Goal: Task Accomplishment & Management: Complete application form

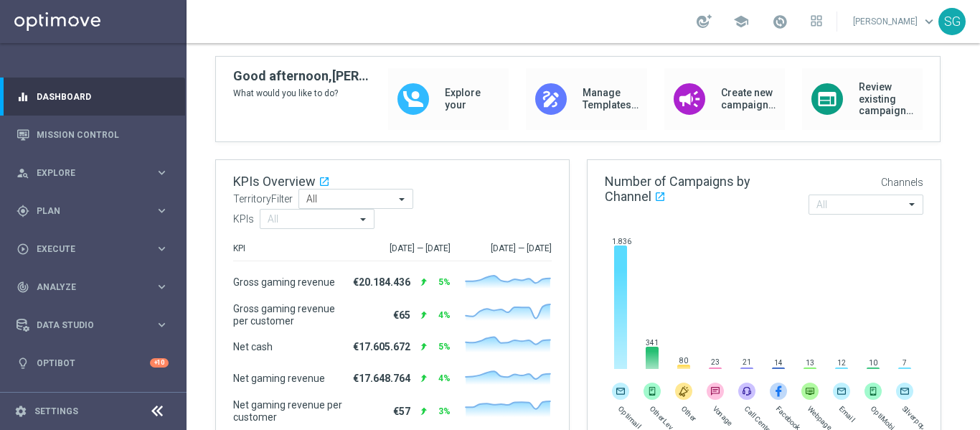
scroll to position [108, 0]
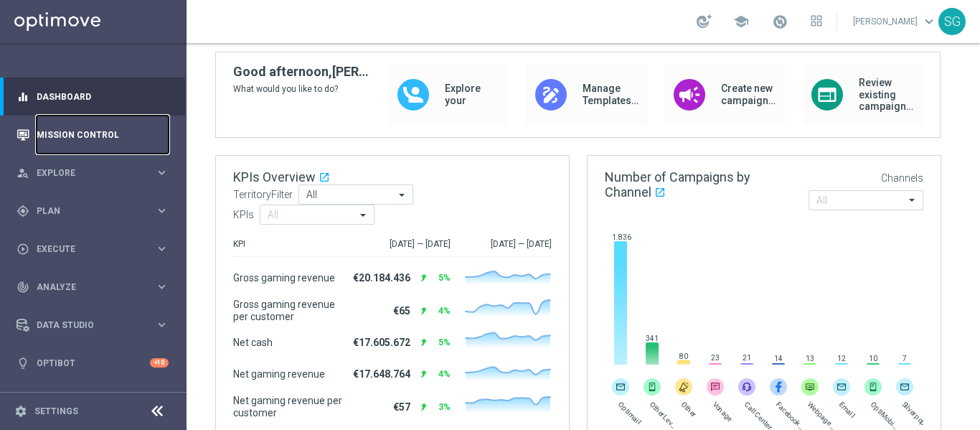
click at [81, 136] on link "Mission Control" at bounding box center [103, 134] width 132 height 38
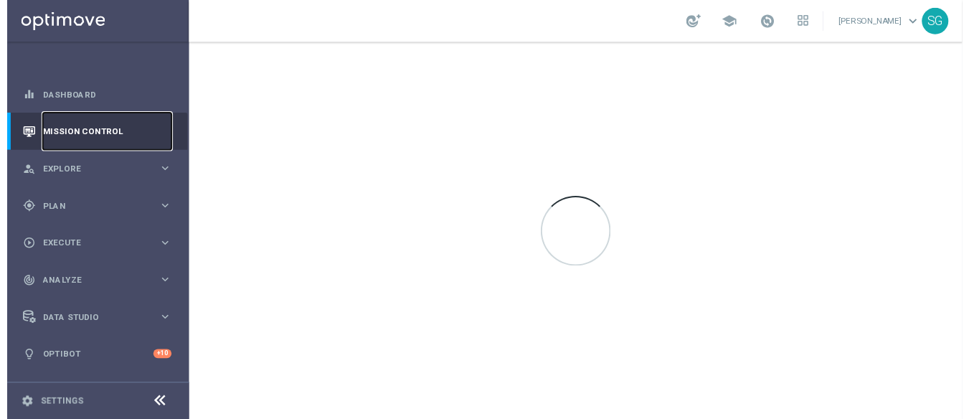
scroll to position [0, 0]
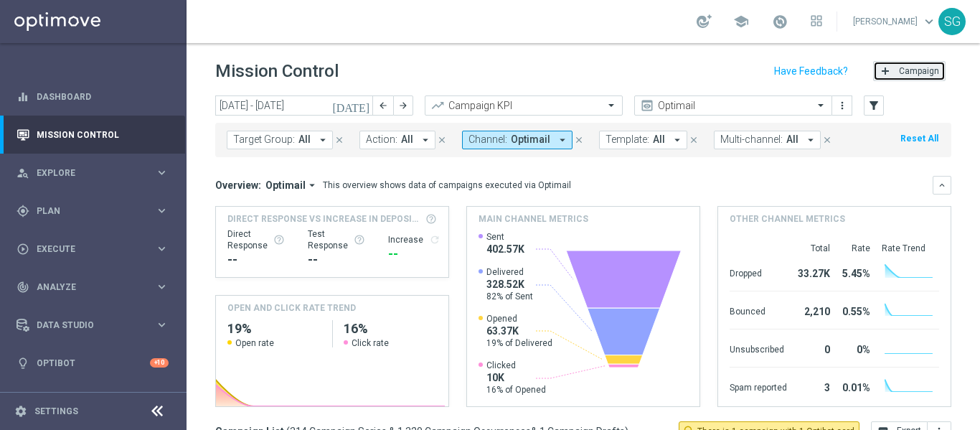
click at [919, 69] on span "Campaign" at bounding box center [919, 71] width 40 height 10
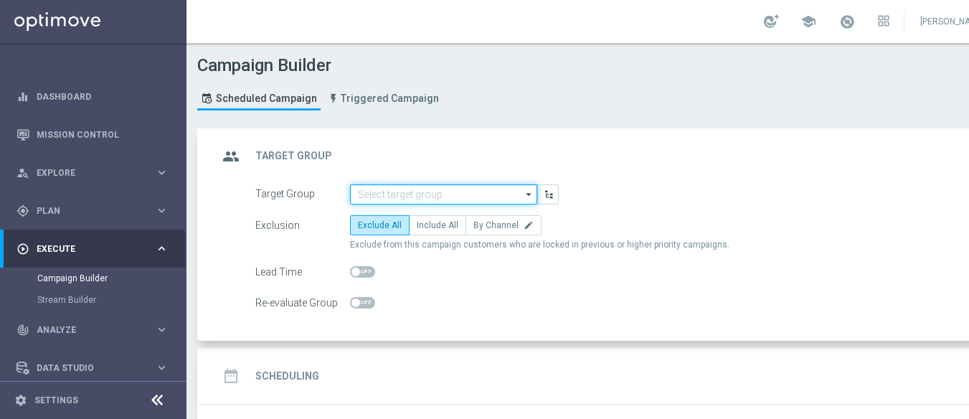
click at [458, 192] on input at bounding box center [443, 194] width 187 height 20
paste input "BR_SOL__DEPOSITORS__ALL_EMA_TAC_GM"
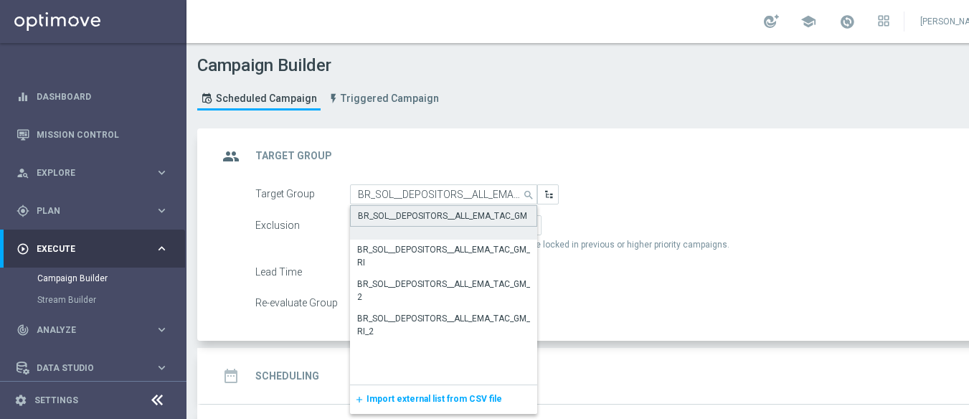
click at [434, 213] on div "BR_SOL__DEPOSITORS__ALL_EMA_TAC_GM" at bounding box center [442, 215] width 169 height 13
type input "BR_SOL__DEPOSITORS__ALL_EMA_TAC_GM"
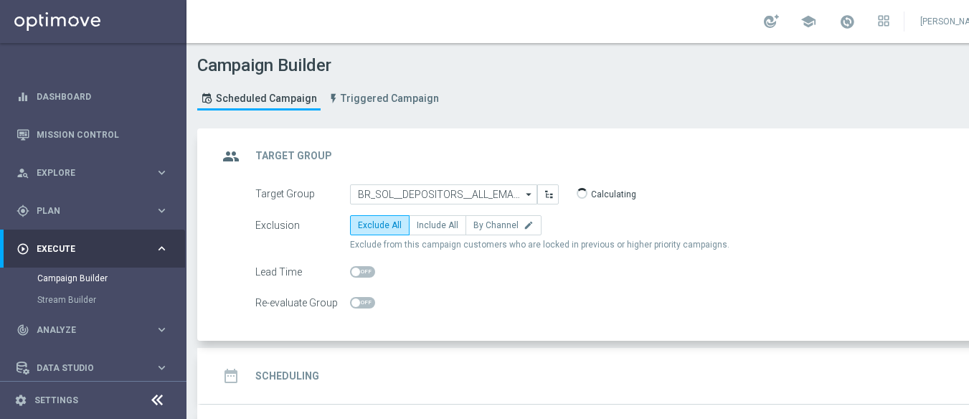
click at [434, 213] on form "Target Group BR_SOL__DEPOSITORS__ALL_EMA_TAC_GM BR_SOL__DEPOSITORS__ALL_EMA_TAC…" at bounding box center [634, 248] width 759 height 129
click at [431, 223] on span "Include All" at bounding box center [438, 225] width 42 height 10
click at [426, 223] on input "Include All" at bounding box center [421, 227] width 9 height 9
radio input "true"
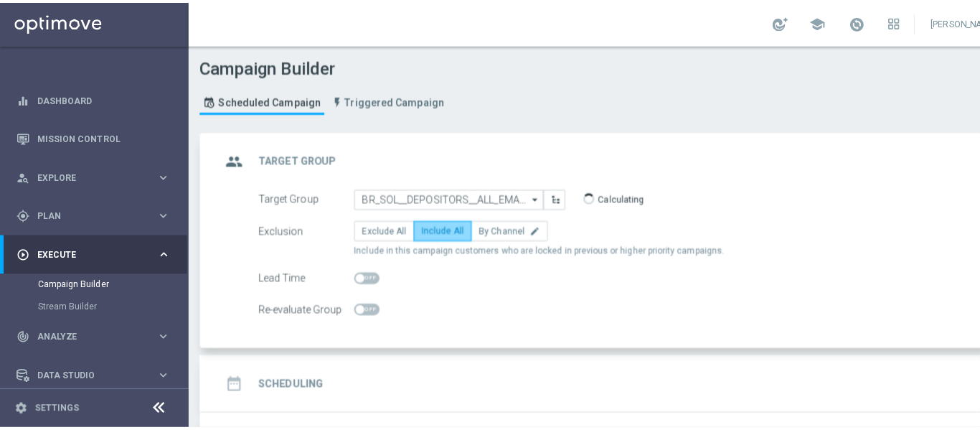
scroll to position [109, 0]
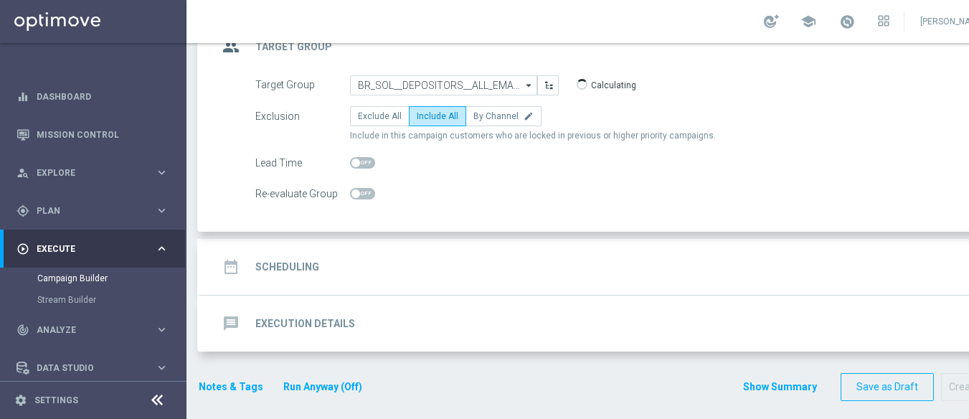
click at [156, 407] on icon at bounding box center [156, 400] width 17 height 17
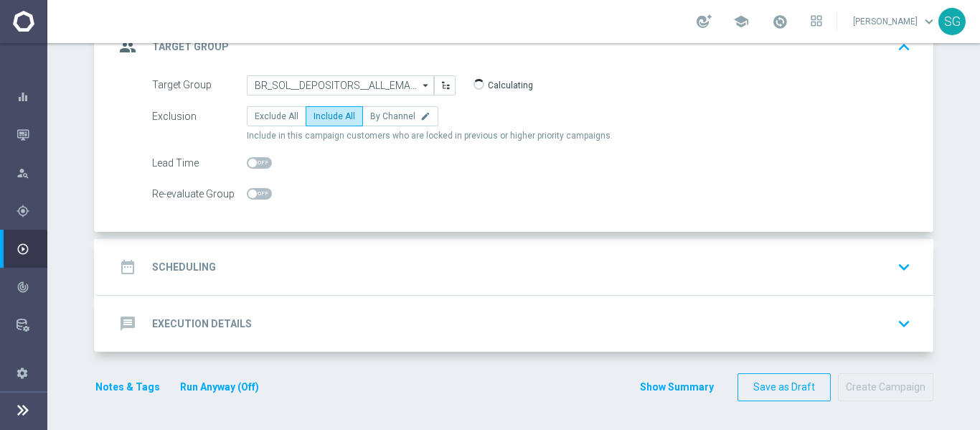
click at [374, 244] on div "date_range Scheduling keyboard_arrow_down" at bounding box center [515, 267] width 835 height 56
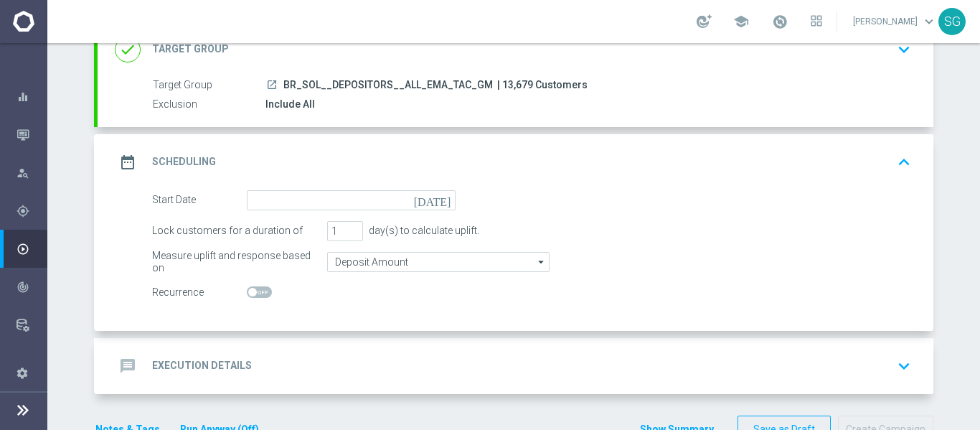
scroll to position [148, 0]
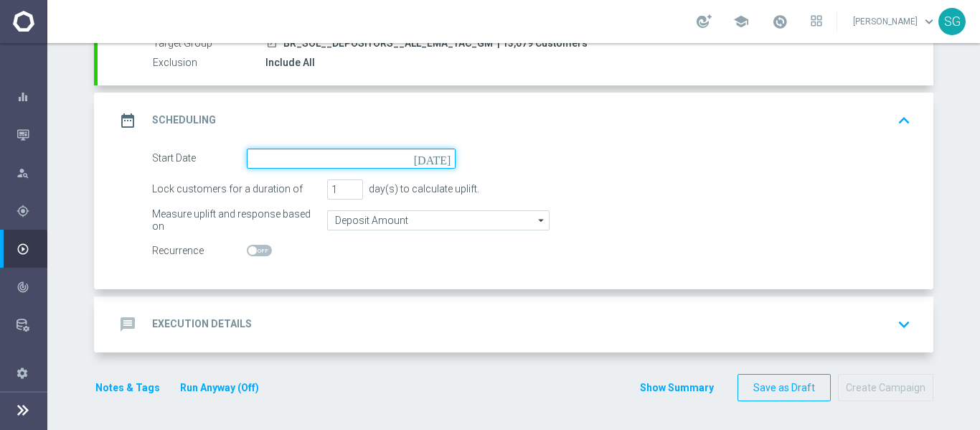
click at [432, 162] on input at bounding box center [351, 158] width 209 height 20
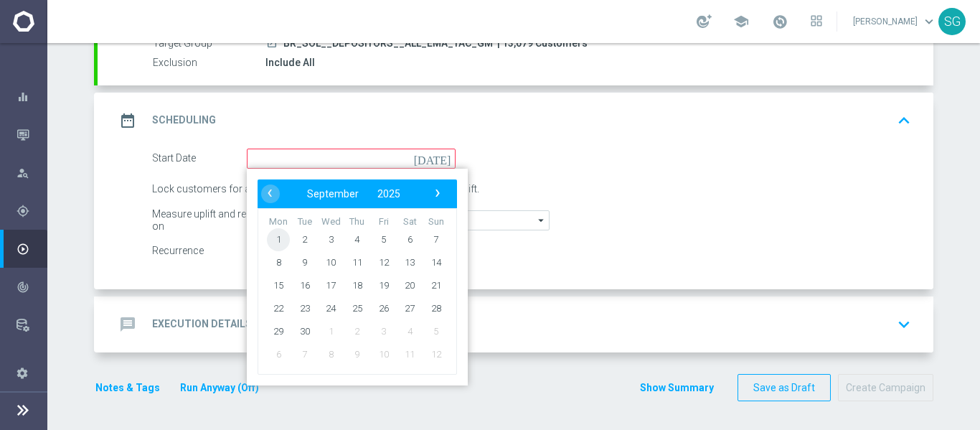
click at [275, 232] on span "1" at bounding box center [278, 238] width 23 height 23
type input "[DATE]"
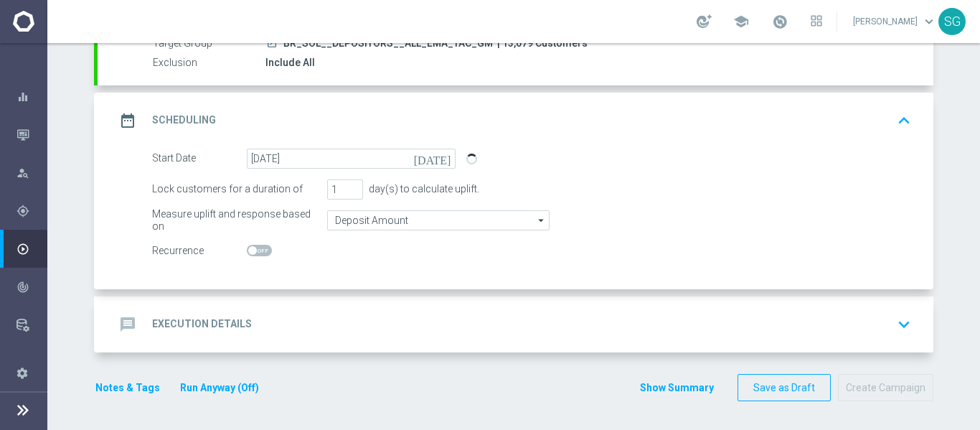
click at [345, 304] on div "message Execution Details keyboard_arrow_down" at bounding box center [515, 324] width 835 height 56
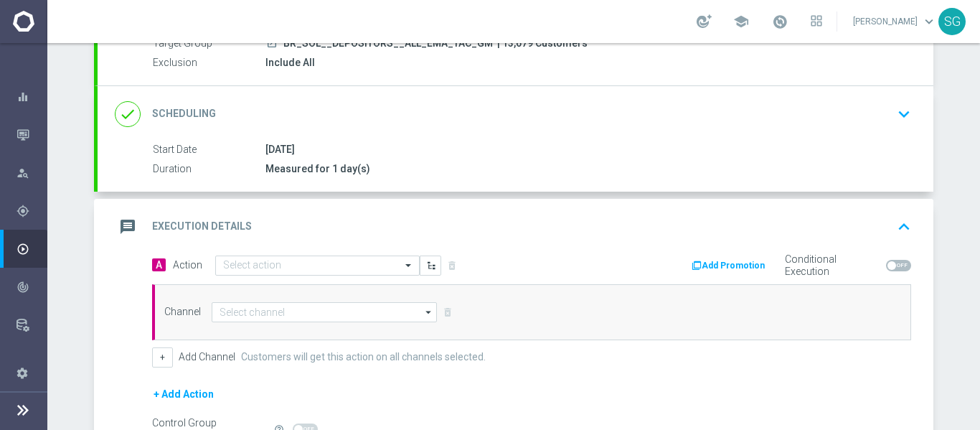
scroll to position [224, 0]
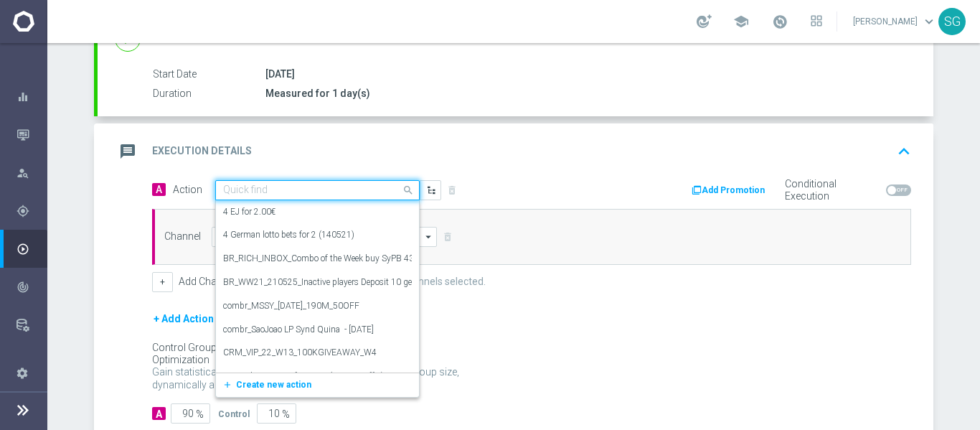
click at [377, 188] on input "text" at bounding box center [303, 190] width 160 height 12
paste input "BR_SOL_GG_TIGRESORTUDO_SEP__NVIP_EMA_TAC_GM"
type input "BR_SOL_GG_TIGRESORTUDO_SEP__NVIP_EMA_TAC_GM"
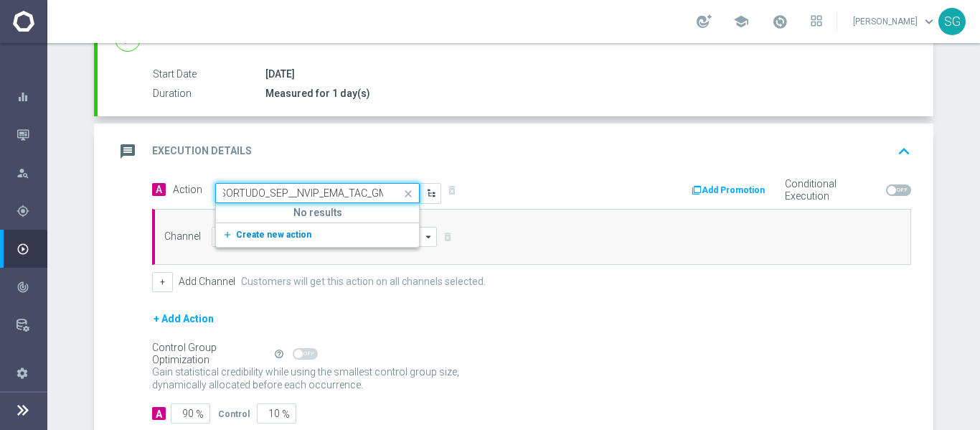
click at [285, 229] on span "Create new action" at bounding box center [273, 234] width 75 height 10
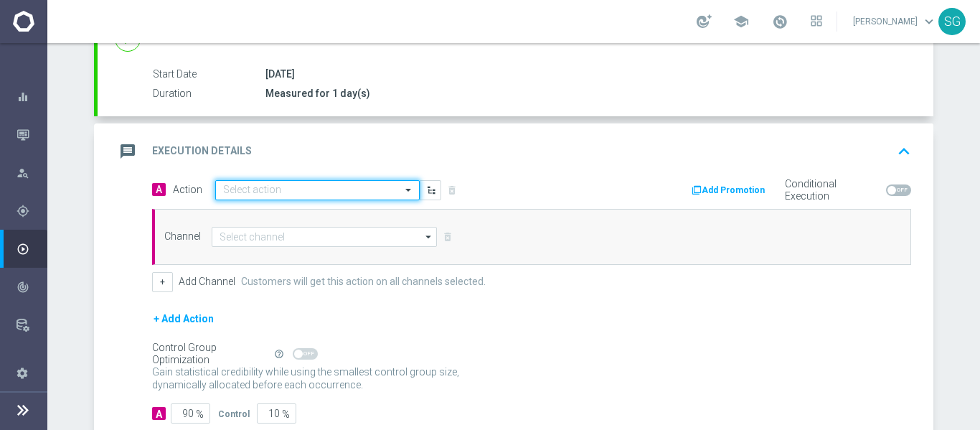
scroll to position [0, 0]
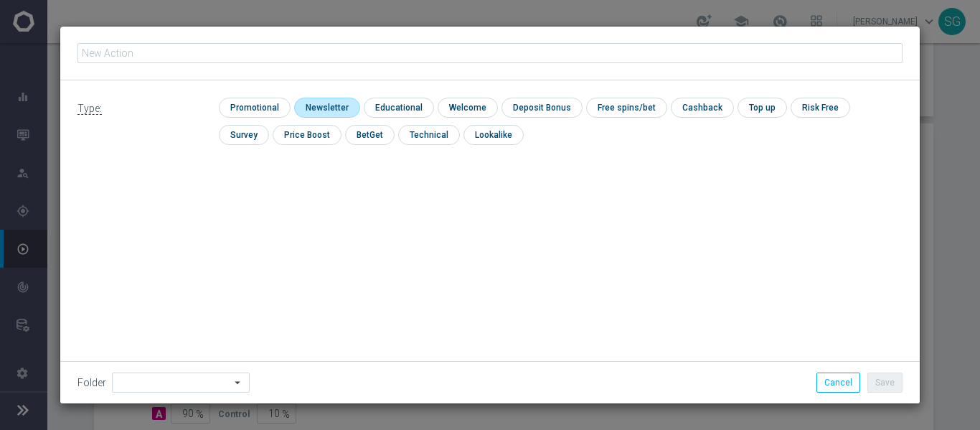
type input "BR_SOL_GG_TIGRESORTUDO_SEP__NVIP_EMA_TAC_GM"
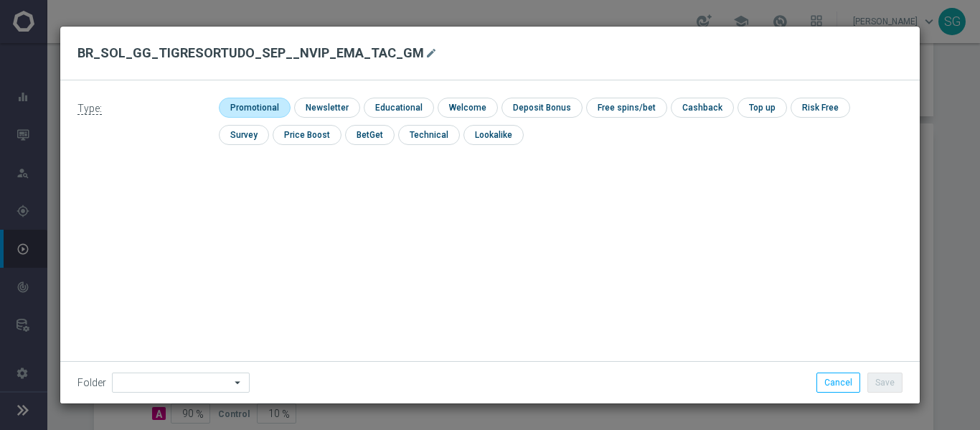
click at [267, 109] on input "checkbox" at bounding box center [253, 107] width 68 height 19
checkbox input "true"
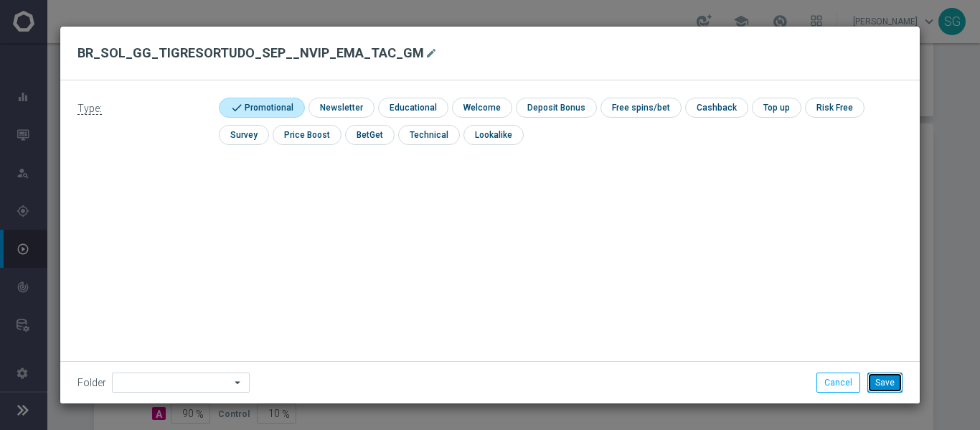
click at [893, 384] on button "Save" at bounding box center [884, 382] width 35 height 20
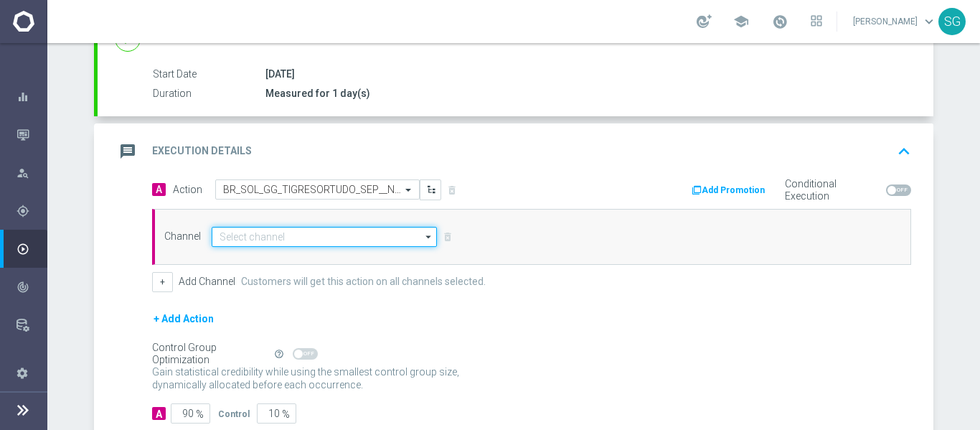
click at [383, 237] on input at bounding box center [324, 237] width 225 height 20
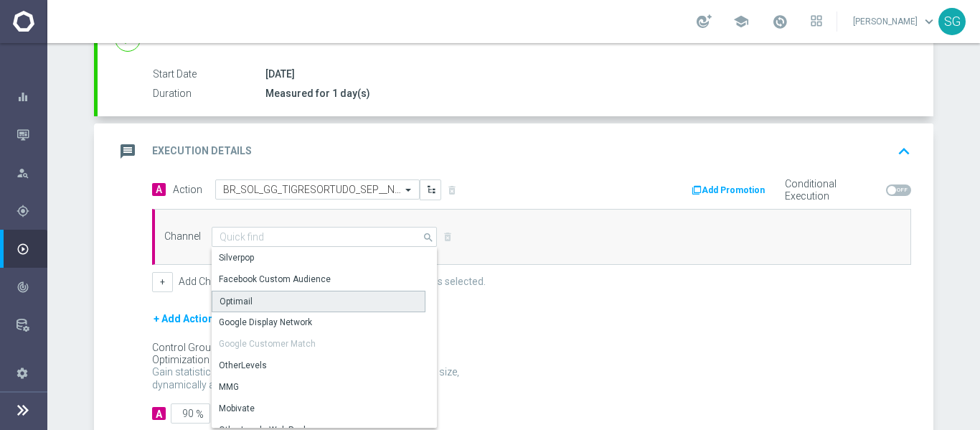
click at [295, 294] on div "Optimail" at bounding box center [319, 301] width 214 height 22
type input "Optimail"
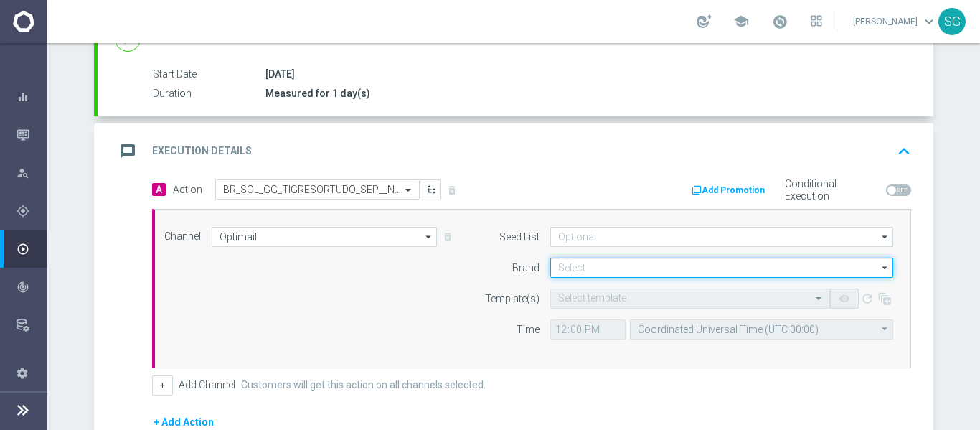
click at [617, 273] on input at bounding box center [721, 267] width 343 height 20
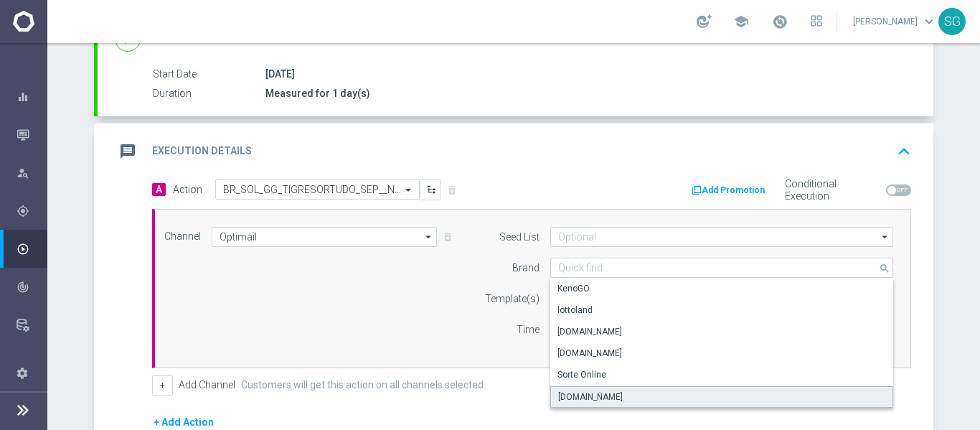
click at [558, 392] on div "[DOMAIN_NAME]" at bounding box center [590, 396] width 65 height 13
type input "[DOMAIN_NAME]"
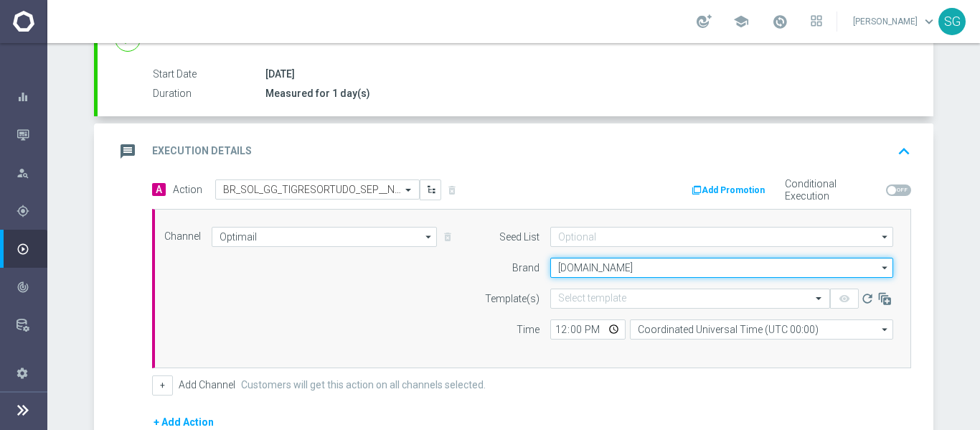
click at [607, 273] on input "[DOMAIN_NAME]" at bounding box center [721, 267] width 343 height 20
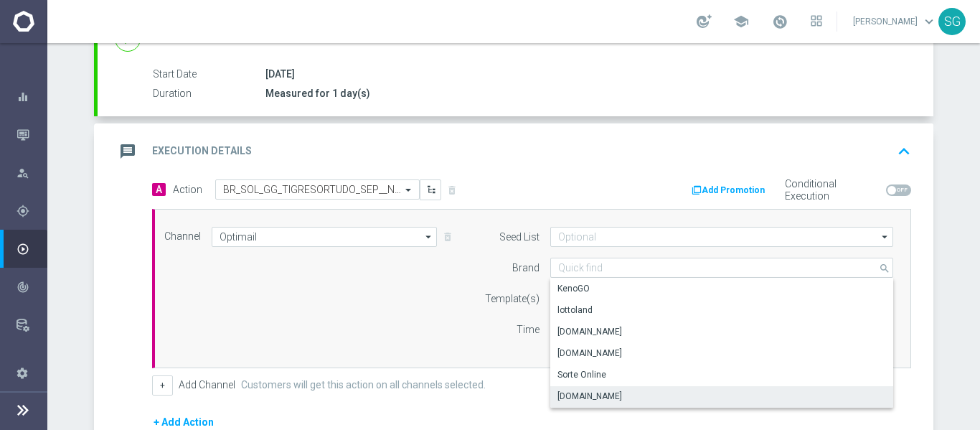
click at [504, 304] on label "Template(s)" at bounding box center [512, 299] width 55 height 12
type input "[DOMAIN_NAME]"
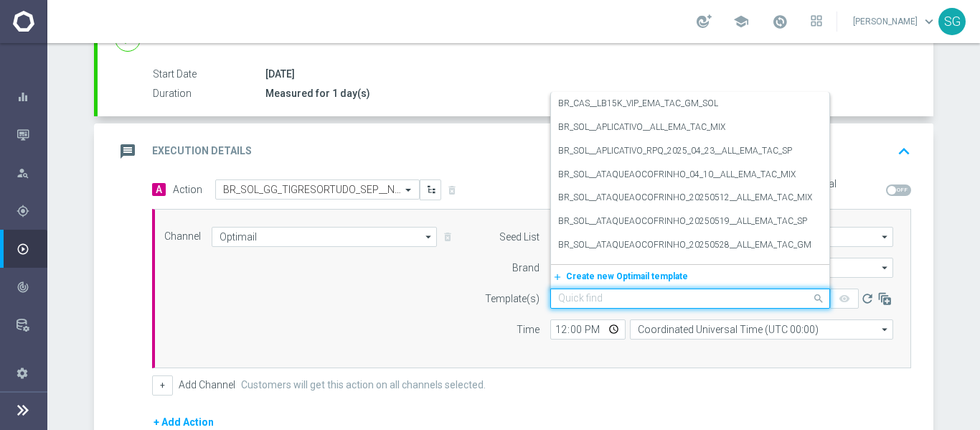
click at [601, 300] on input "text" at bounding box center [675, 299] width 235 height 12
paste input "BR_SOL_GG_TIGRESORTUDO_SEP__NVIP_EMA_TAC_GM"
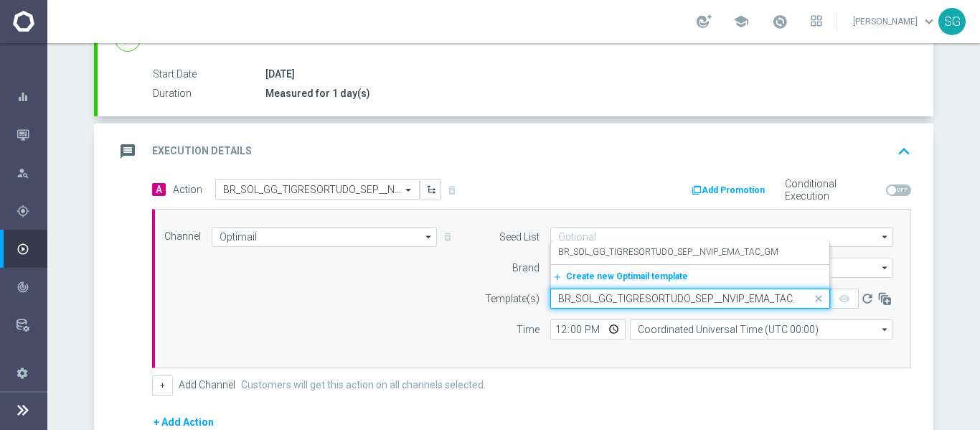
scroll to position [0, 15]
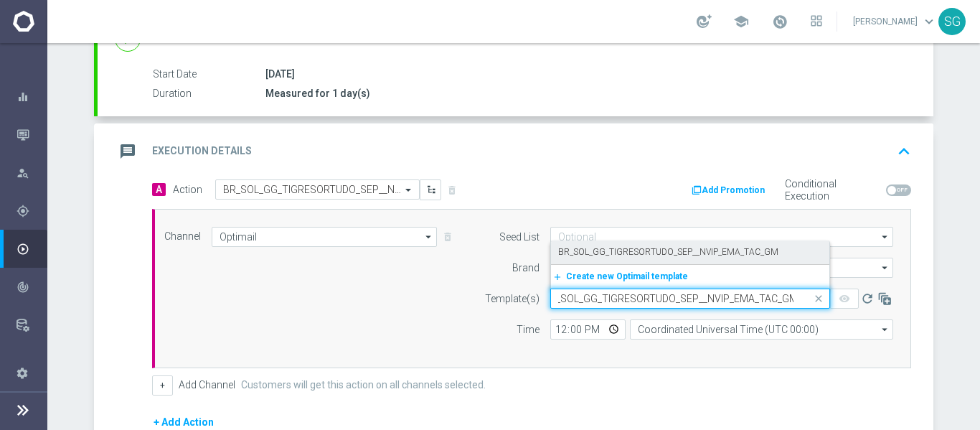
click at [618, 252] on label "BR_SOL_GG_TIGRESORTUDO_SEP__NVIP_EMA_TAC_GM" at bounding box center [668, 252] width 220 height 12
type input "BR_SOL_GG_TIGRESORTUDO_SEP__NVIP_EMA_TAC_GM"
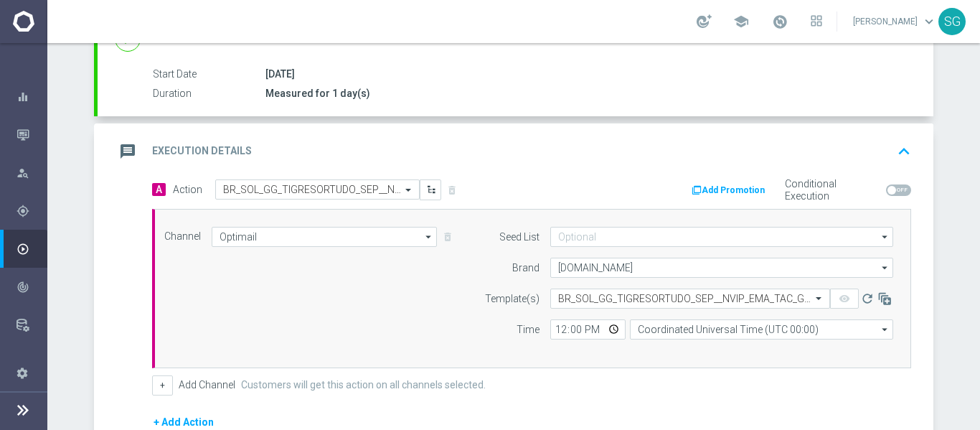
scroll to position [0, 0]
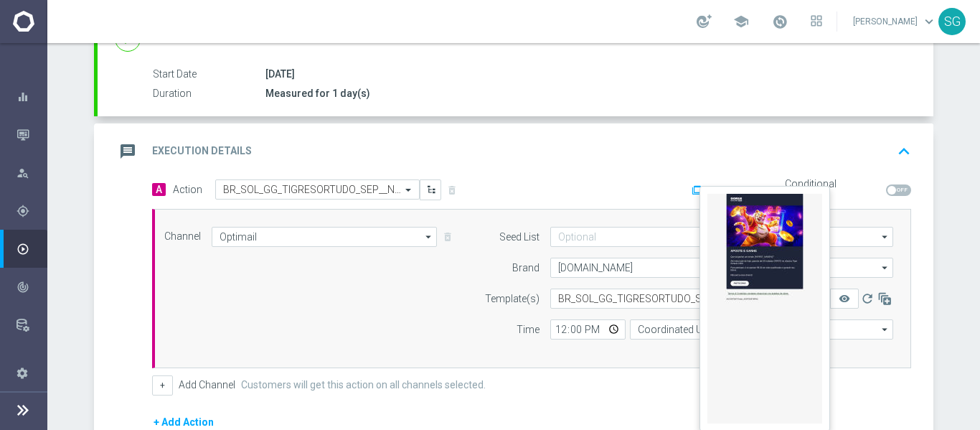
click at [839, 306] on button "remove_red_eye" at bounding box center [844, 298] width 29 height 20
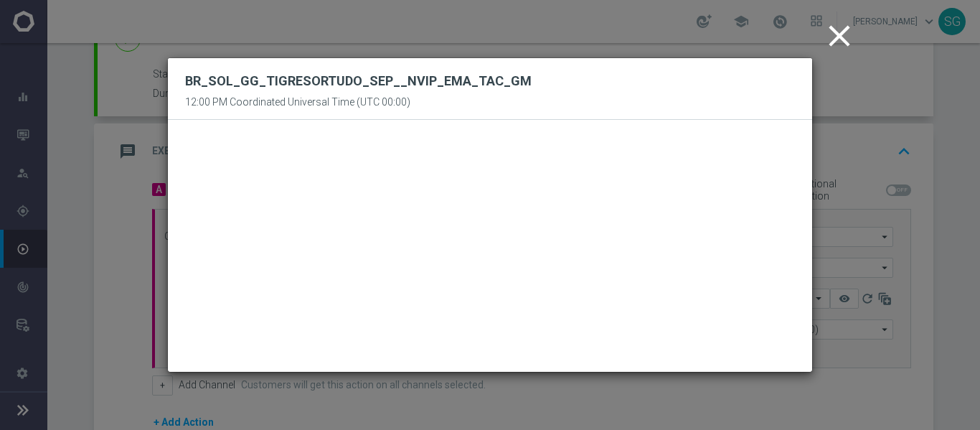
click at [834, 41] on icon "close" at bounding box center [839, 36] width 36 height 36
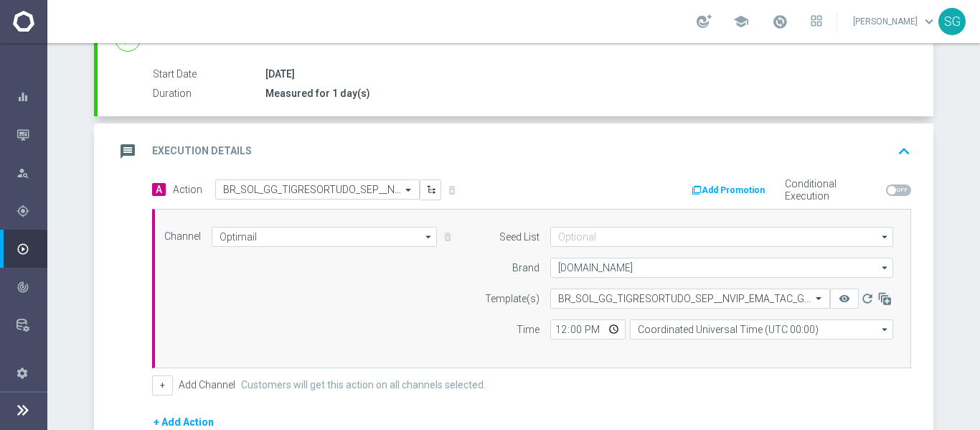
scroll to position [258, 0]
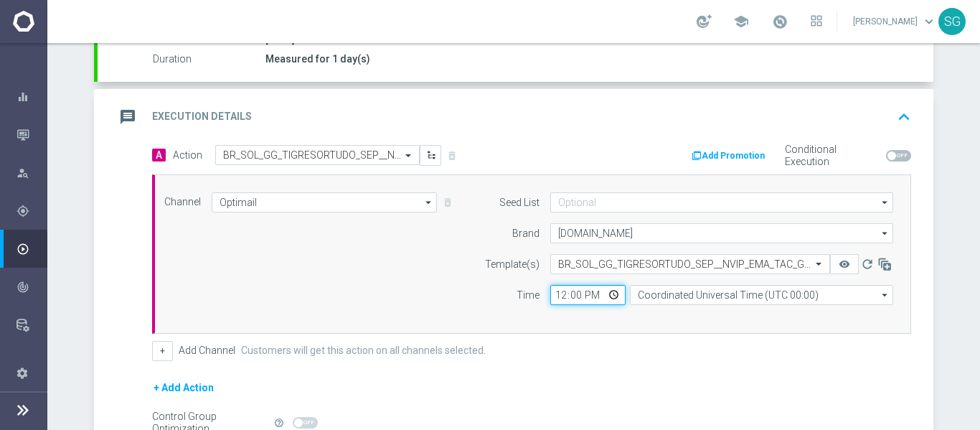
click at [551, 295] on input "12:00" at bounding box center [587, 295] width 75 height 20
type input "15:00"
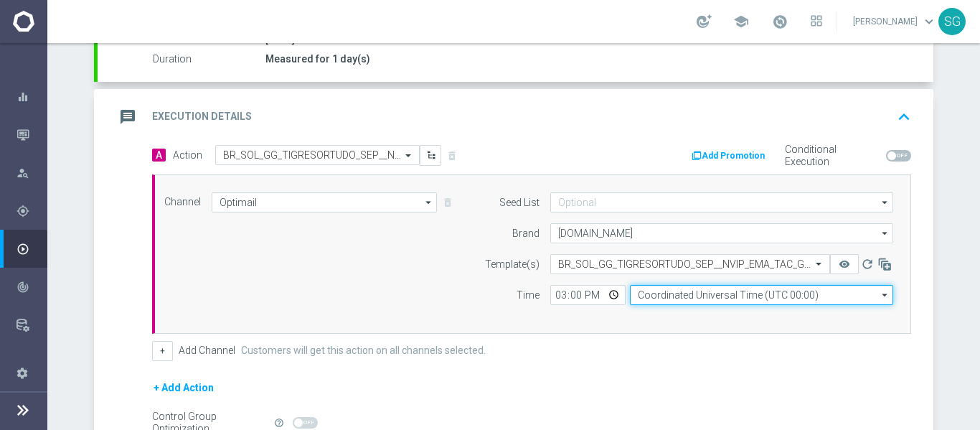
click at [677, 298] on input "Coordinated Universal Time (UTC 00:00)" at bounding box center [761, 295] width 263 height 20
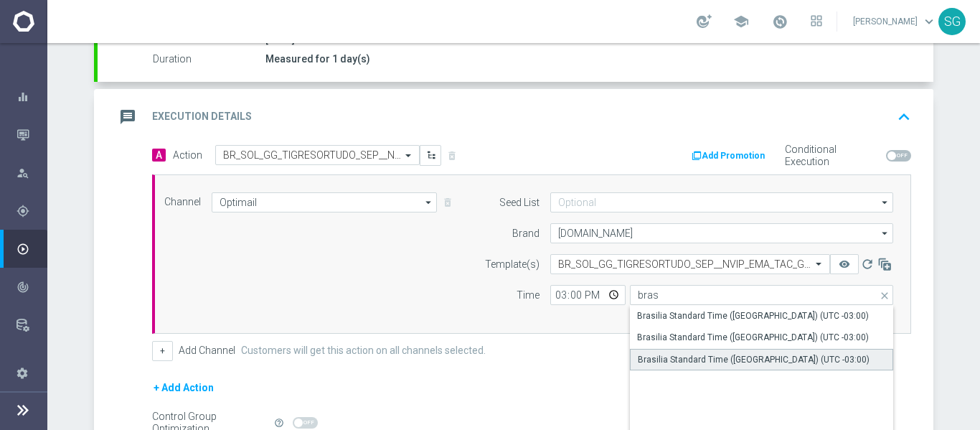
click at [658, 351] on div "Brasilia Standard Time ([GEOGRAPHIC_DATA]) (UTC -03:00)" at bounding box center [761, 360] width 263 height 22
type input "Brasilia Standard Time ([GEOGRAPHIC_DATA]) (UTC -03:00)"
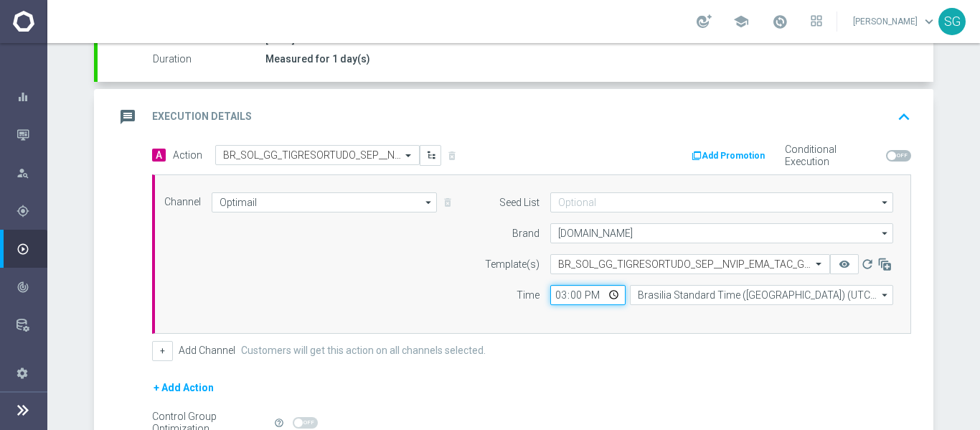
click at [557, 298] on input "15:00" at bounding box center [587, 295] width 75 height 20
type input "14:00"
click at [135, 257] on div "A Action Select action BR_SOL_GG_TIGRESORTUDO_SEP__NVIP_EMA_TAC_GM delete_forev…" at bounding box center [515, 327] width 835 height 365
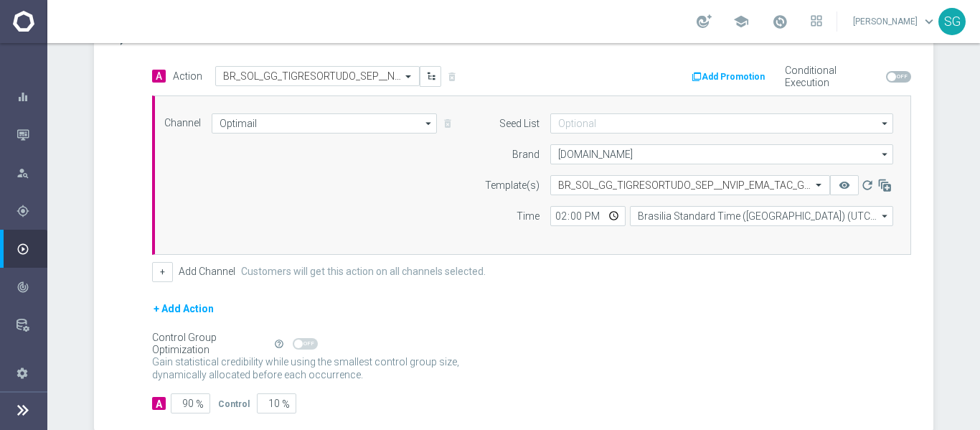
scroll to position [339, 0]
click at [173, 401] on input "90" at bounding box center [190, 401] width 39 height 20
type input "1"
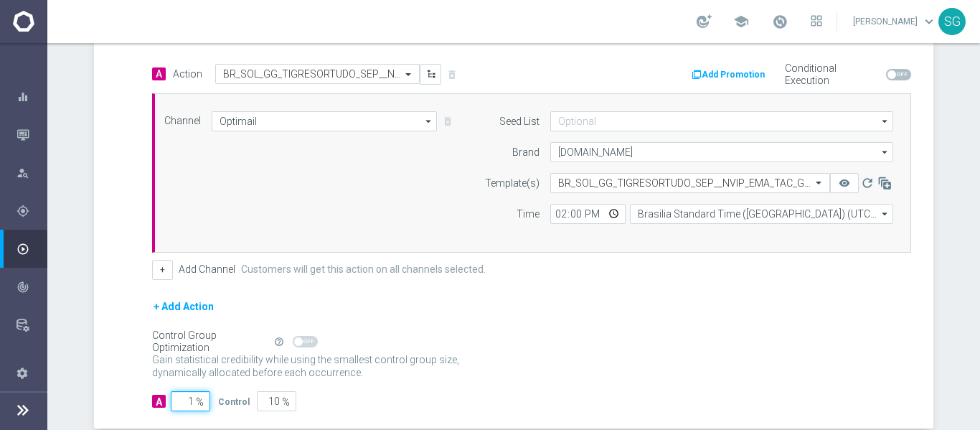
type input "99"
type input "10"
type input "90"
type input "100"
type input "0"
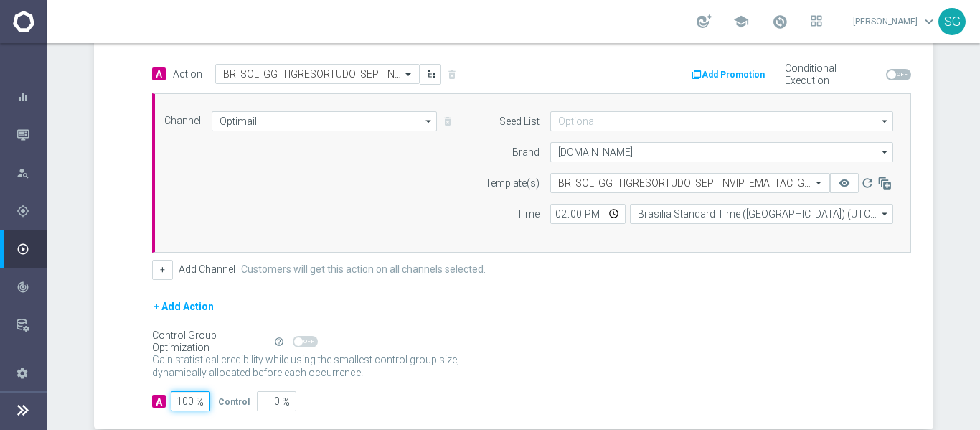
type input "100"
click at [143, 293] on div "A Action Select action BR_SOL_GG_TIGRESORTUDO_SEP__NVIP_EMA_TAC_GM delete_forev…" at bounding box center [515, 246] width 835 height 365
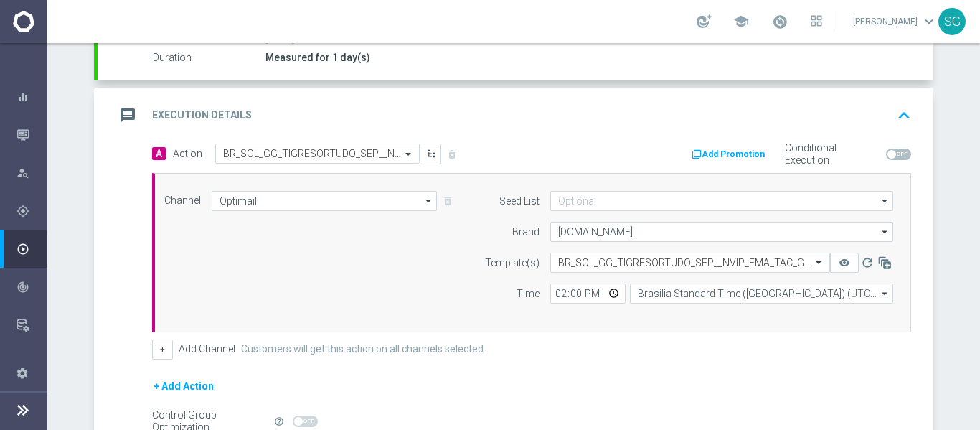
scroll to position [258, 0]
click at [359, 116] on div "message Execution Details keyboard_arrow_up" at bounding box center [515, 116] width 801 height 27
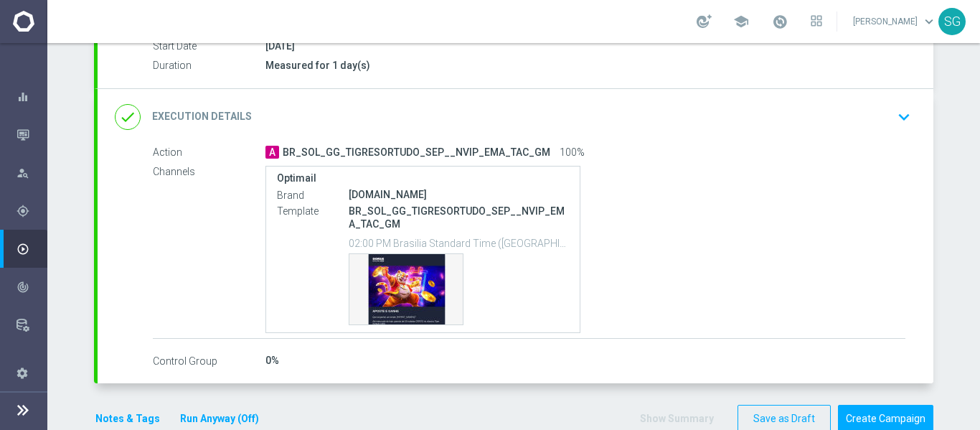
scroll to position [253, 0]
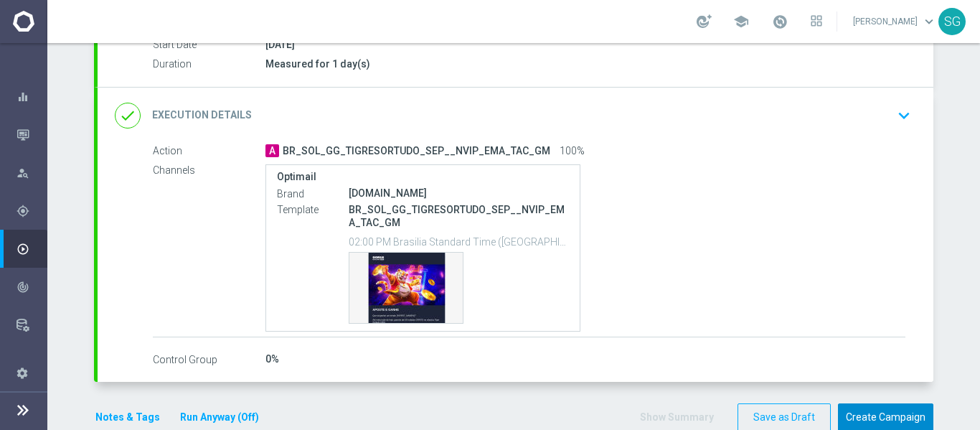
click at [863, 413] on button "Create Campaign" at bounding box center [885, 417] width 95 height 28
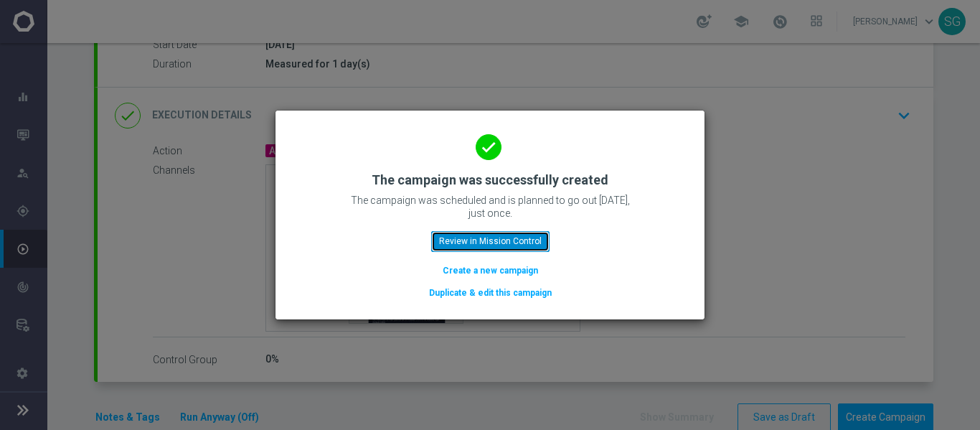
click at [465, 245] on button "Review in Mission Control" at bounding box center [490, 241] width 118 height 20
